Goal: Book appointment/travel/reservation

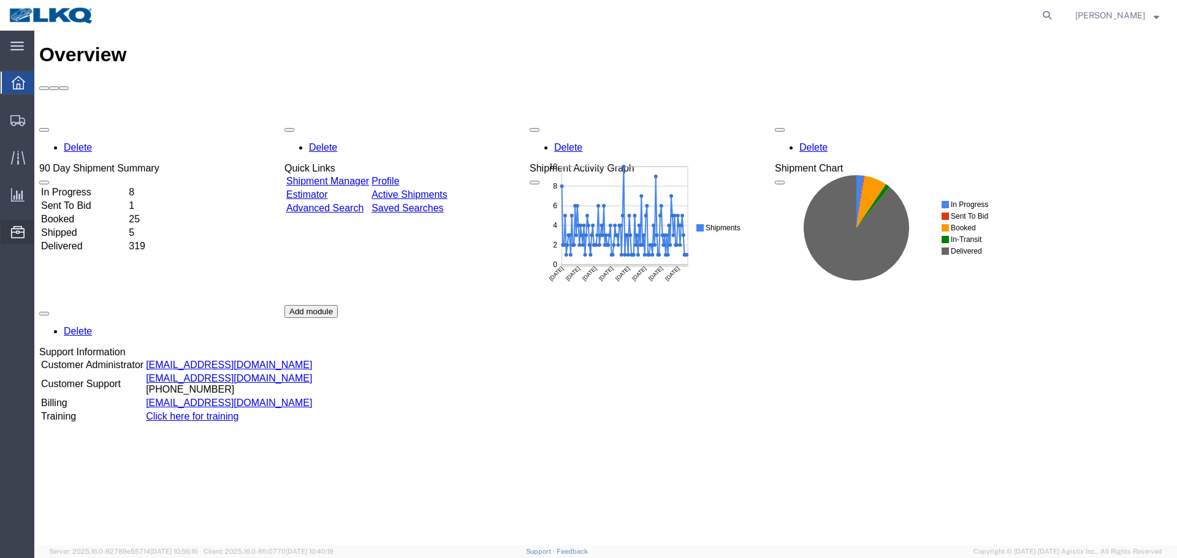
click at [0, 0] on span "Location Appointment" at bounding box center [0, 0] width 0 height 0
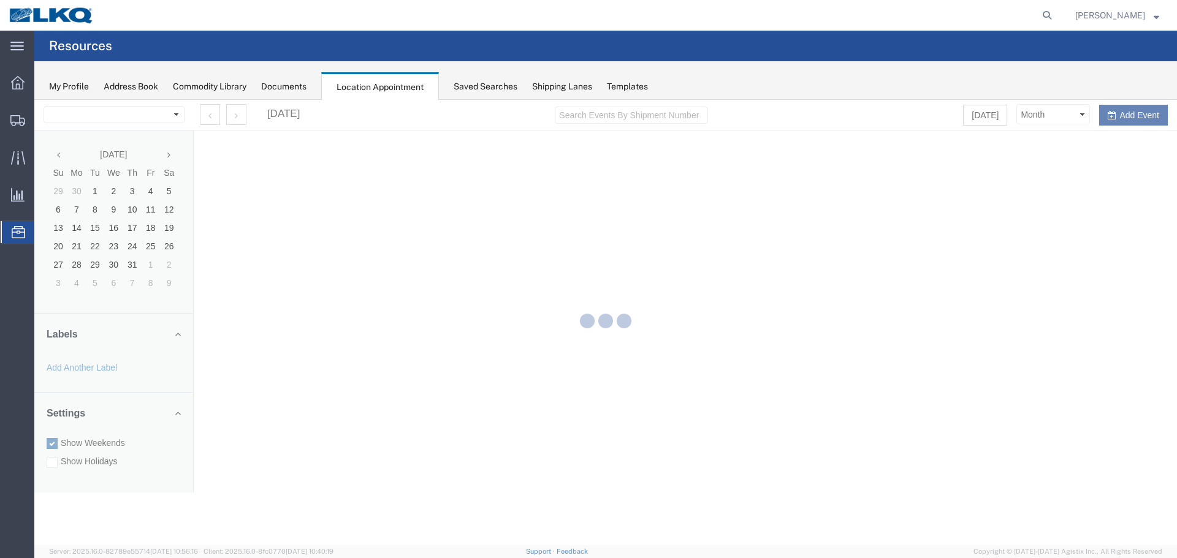
select select "28018"
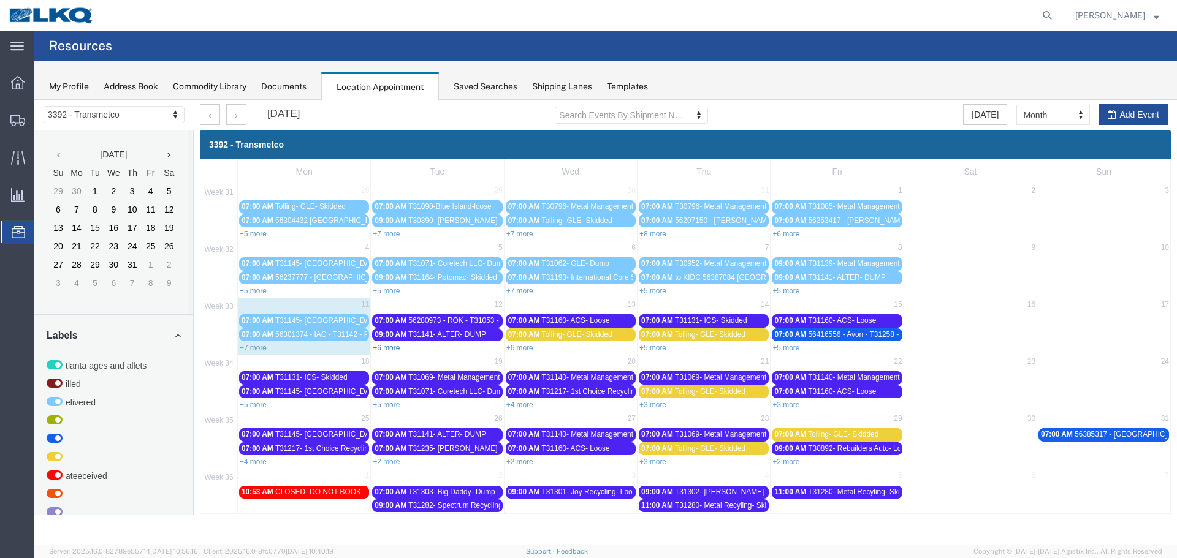
click at [381, 346] on link "+6 more" at bounding box center [386, 348] width 27 height 9
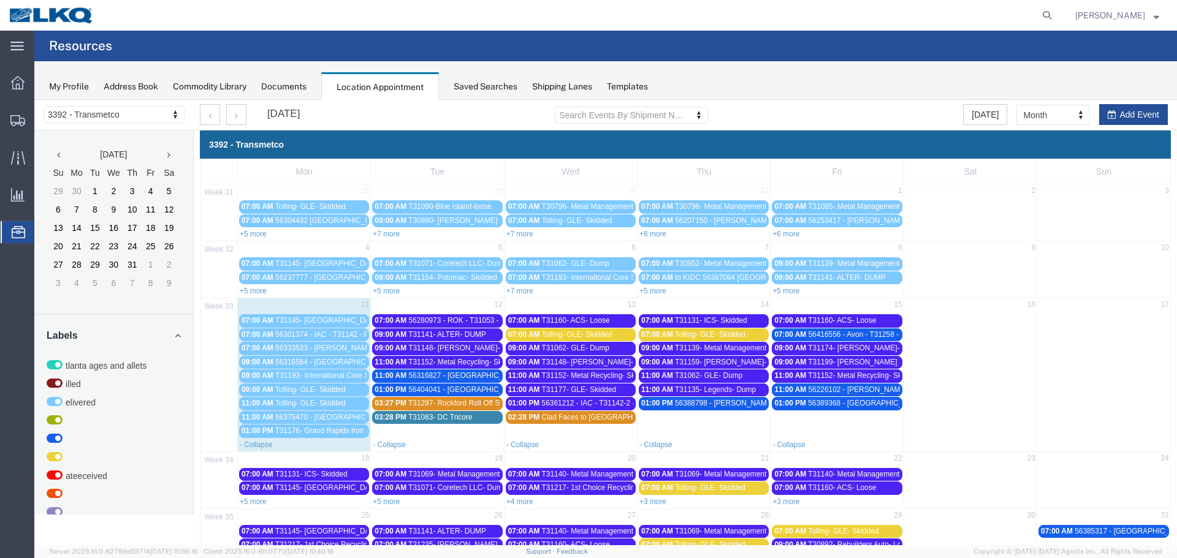
click at [443, 321] on span "56280973 - ROK - T31053 - Palletized" at bounding box center [470, 320] width 124 height 9
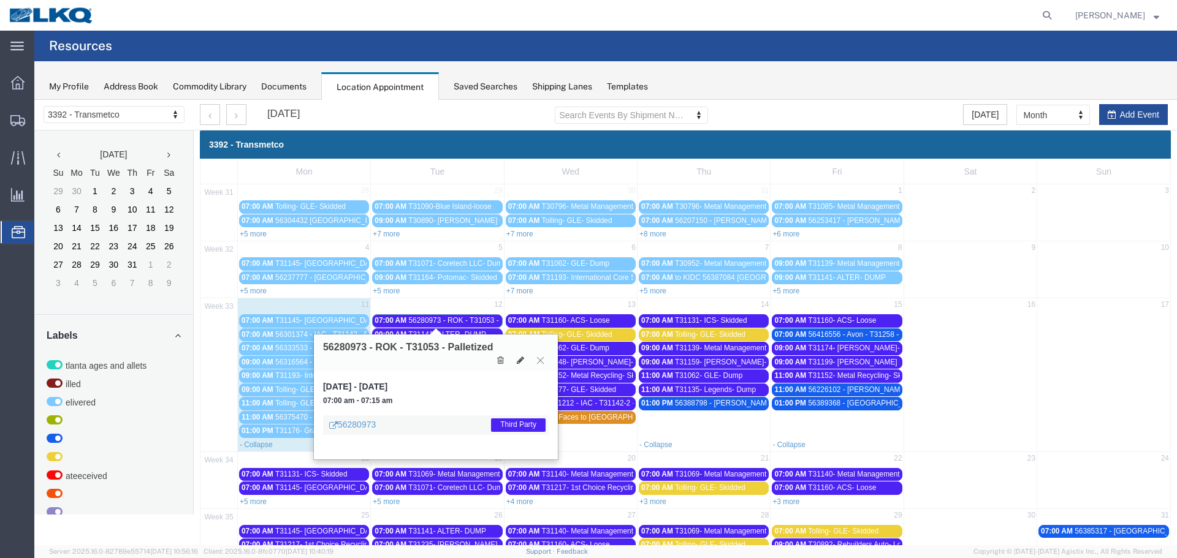
click at [537, 357] on icon at bounding box center [540, 360] width 7 height 7
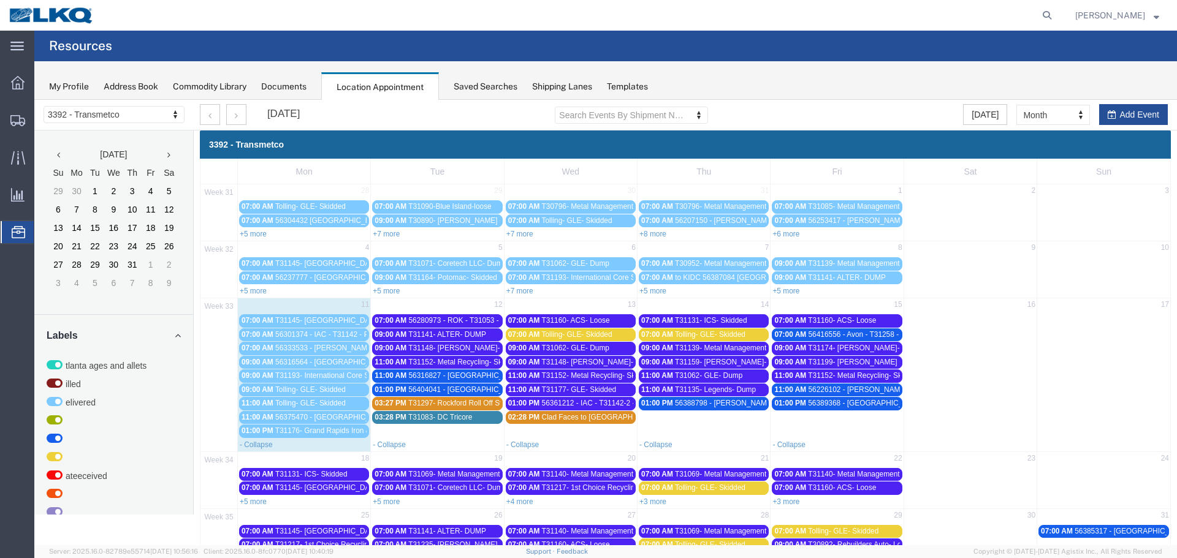
click at [455, 334] on span "T31141- ALTER- DUMP" at bounding box center [447, 334] width 78 height 9
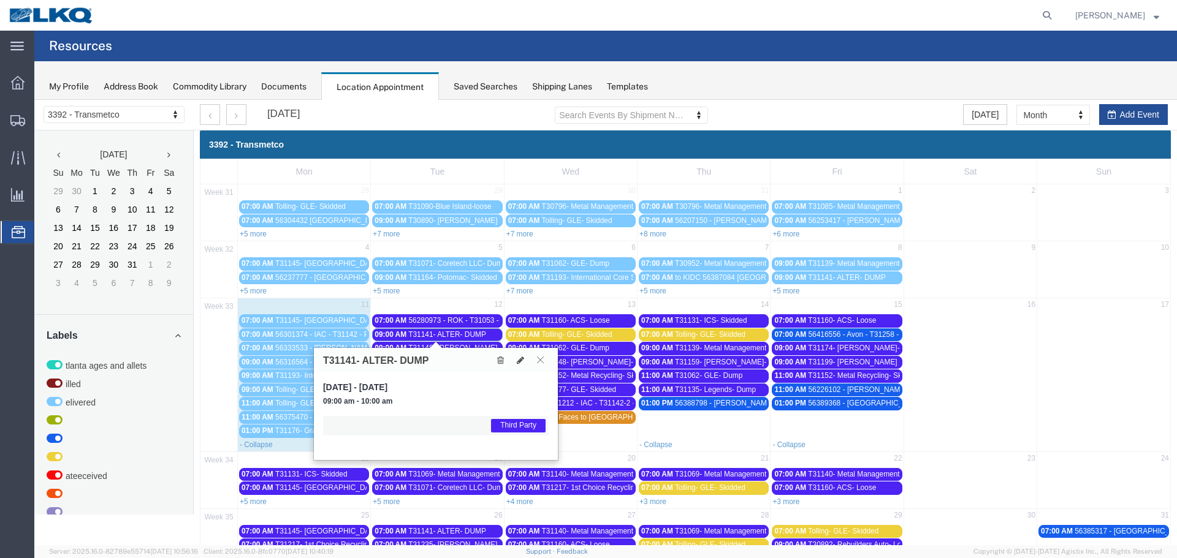
click at [538, 360] on icon at bounding box center [540, 359] width 7 height 7
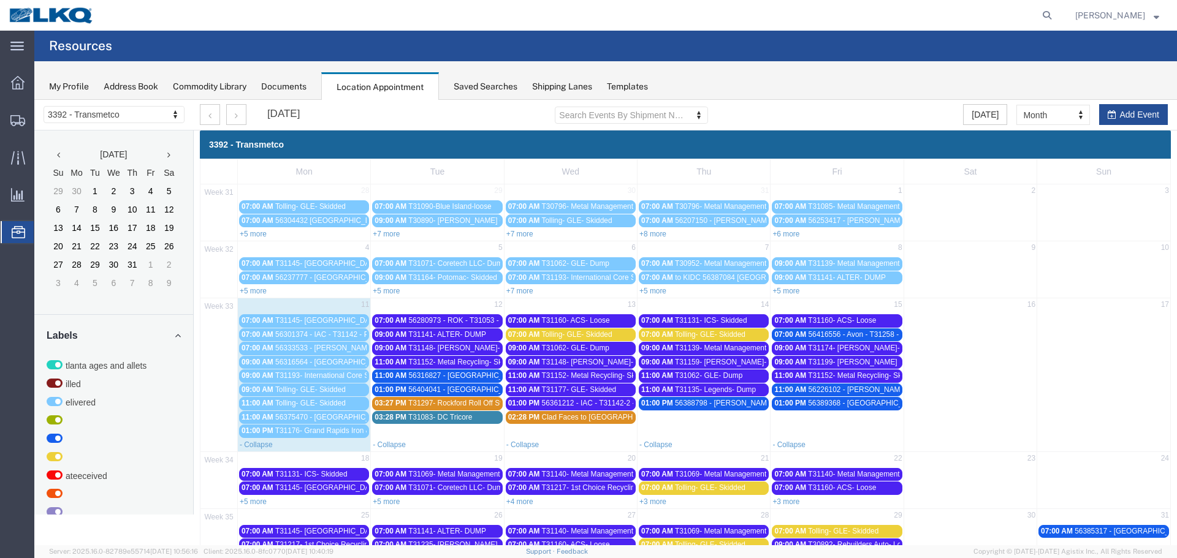
click at [470, 347] on span "T31148- [PERSON_NAME]- Loose Open Top" at bounding box center [481, 348] width 147 height 9
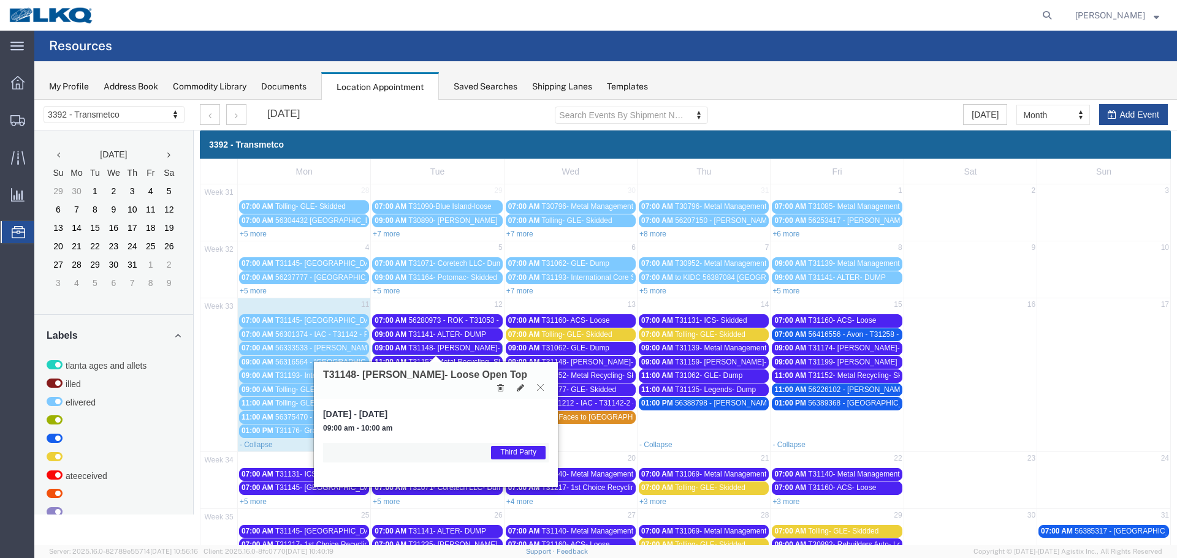
click at [537, 388] on icon at bounding box center [540, 387] width 7 height 7
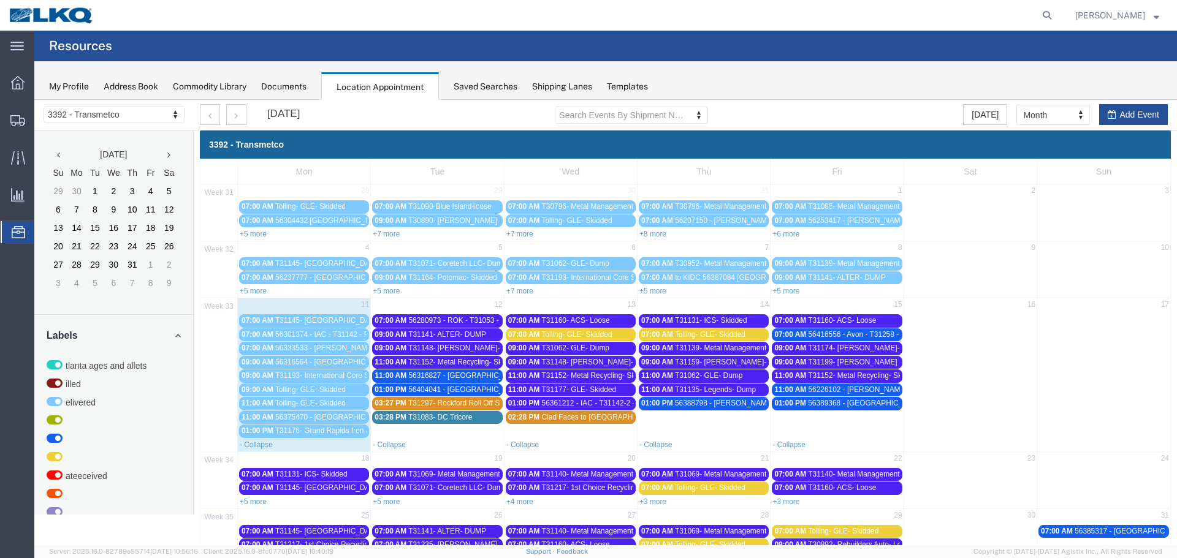
click at [474, 362] on span "T31152- Metal Recycling- Skidded" at bounding box center [464, 362] width 112 height 9
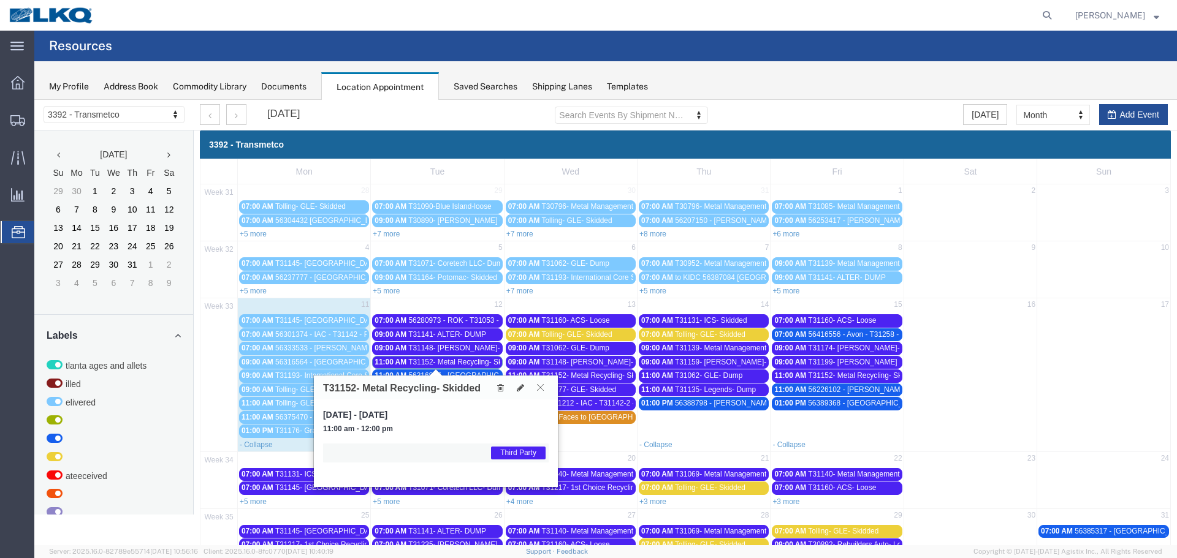
click at [541, 386] on icon at bounding box center [540, 387] width 7 height 7
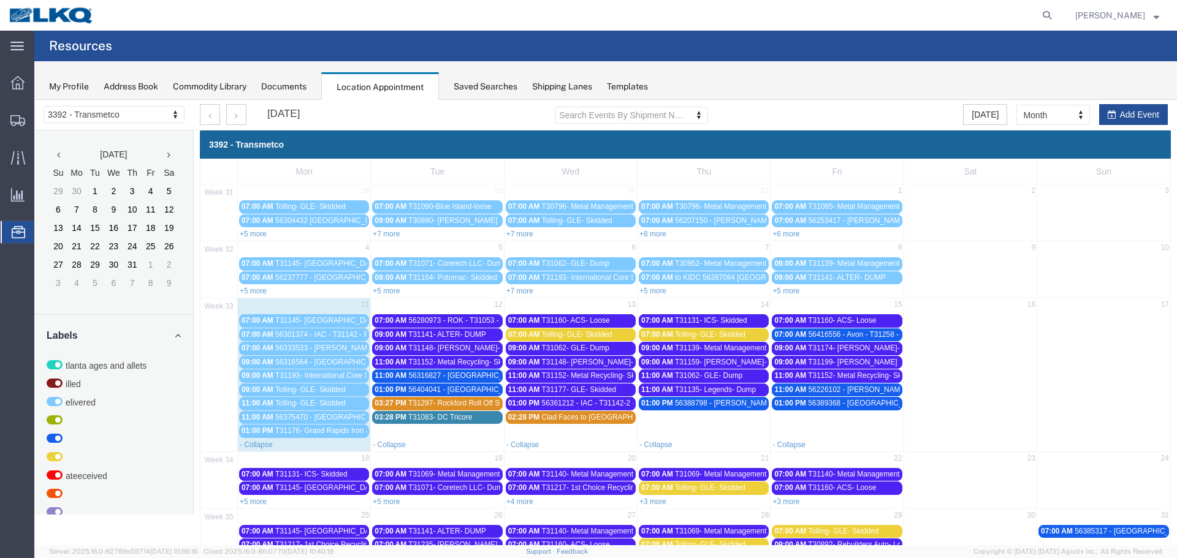
click at [468, 375] on span "56316827 - [GEOGRAPHIC_DATA] - T31230 - Palletized" at bounding box center [500, 375] width 184 height 9
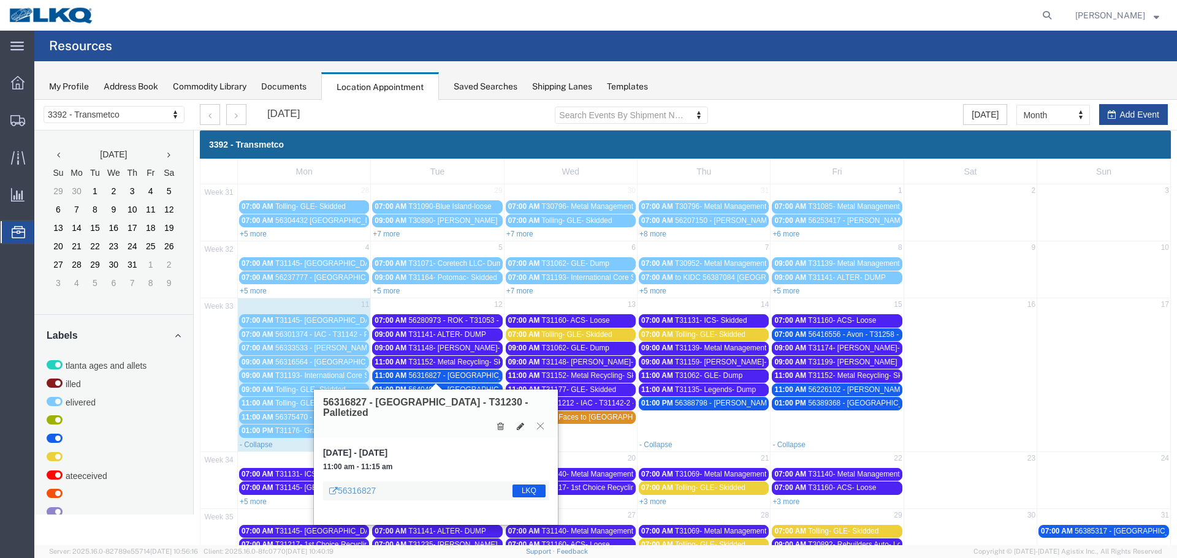
click at [542, 422] on icon at bounding box center [540, 425] width 7 height 7
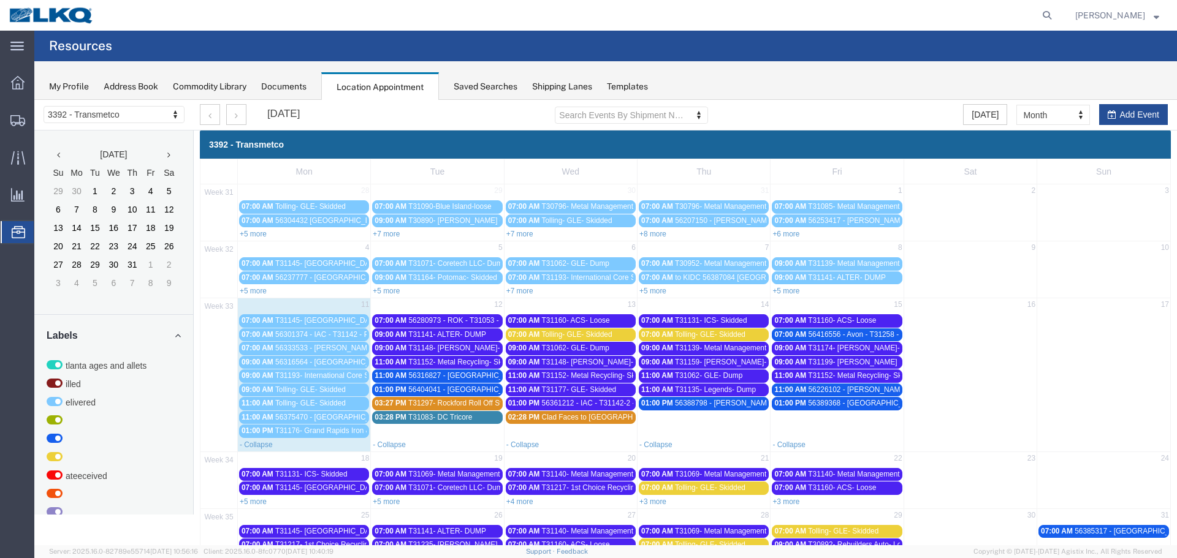
click at [472, 382] on link "11:00 AM 56316827 - [GEOGRAPHIC_DATA] - T31230 - [GEOGRAPHIC_DATA]" at bounding box center [437, 376] width 130 height 13
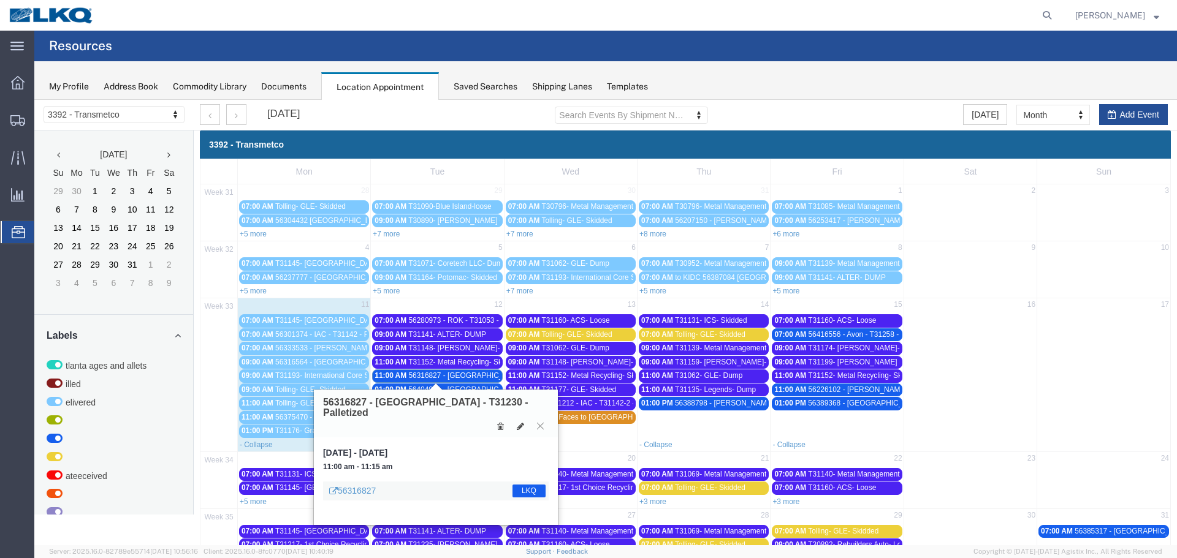
drag, startPoint x: 538, startPoint y: 416, endPoint x: 500, endPoint y: 420, distance: 38.2
click at [537, 422] on icon at bounding box center [540, 425] width 7 height 7
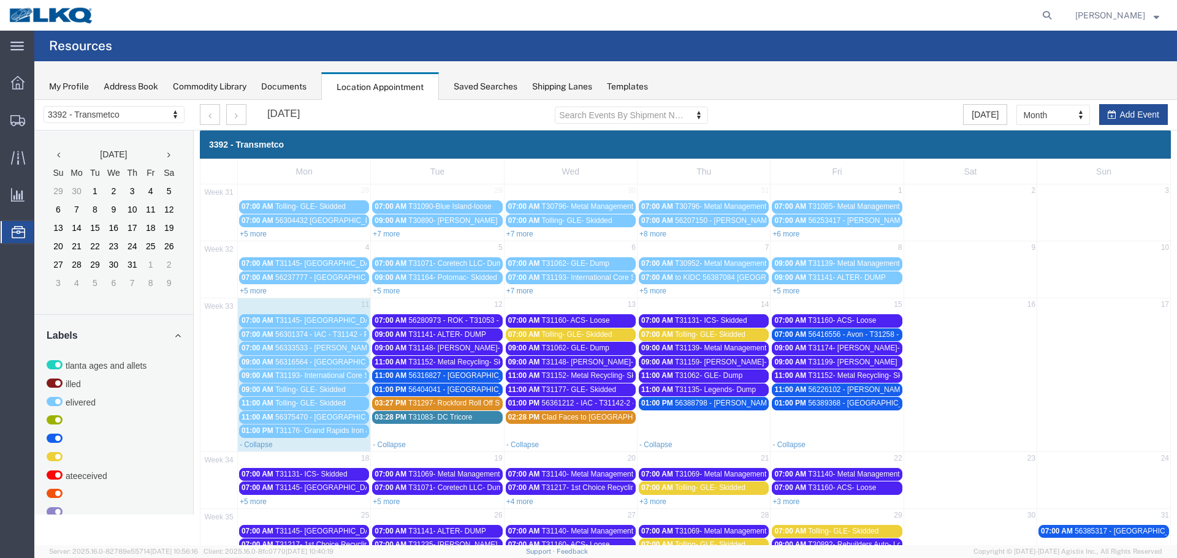
click at [471, 405] on span "T31297- Rockford Roll Off Swap" at bounding box center [460, 403] width 105 height 9
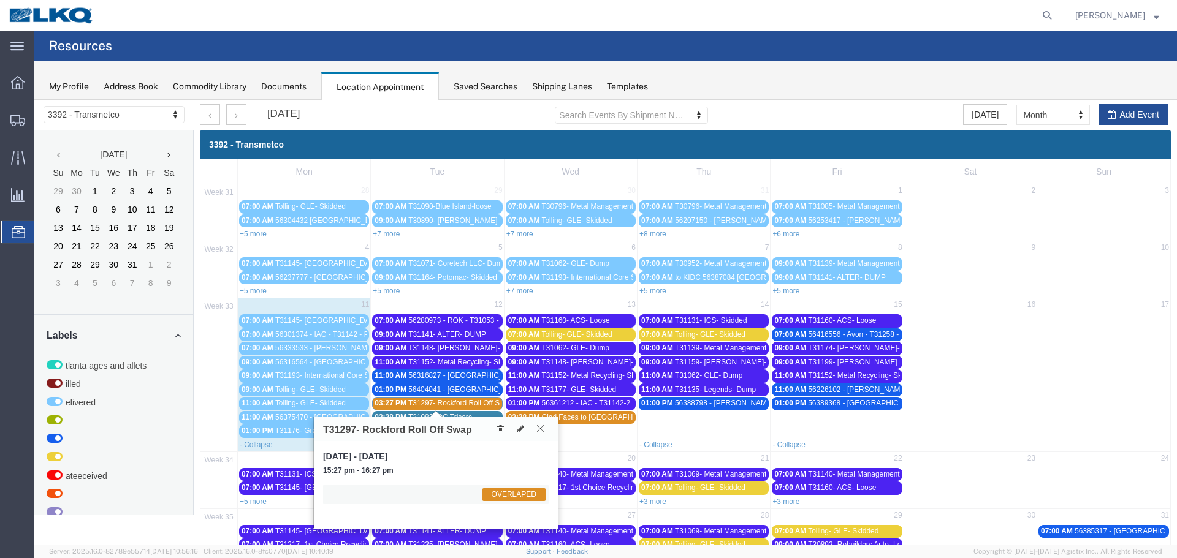
drag, startPoint x: 542, startPoint y: 428, endPoint x: 536, endPoint y: 426, distance: 6.6
click at [541, 428] on icon at bounding box center [540, 428] width 7 height 7
